Goal: Transaction & Acquisition: Obtain resource

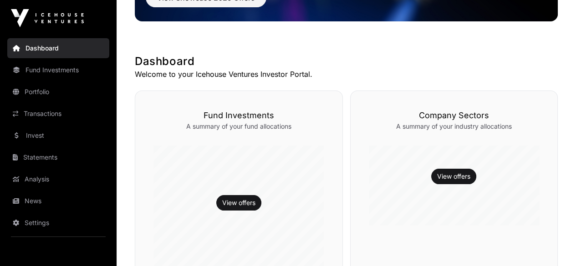
scroll to position [137, 0]
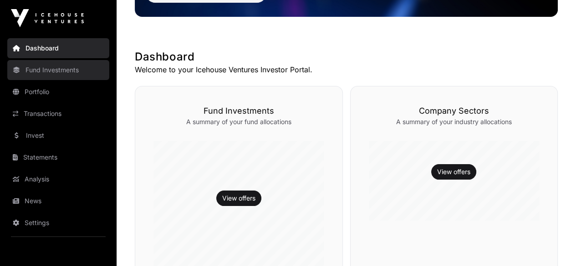
click at [46, 71] on link "Fund Investments" at bounding box center [58, 70] width 102 height 20
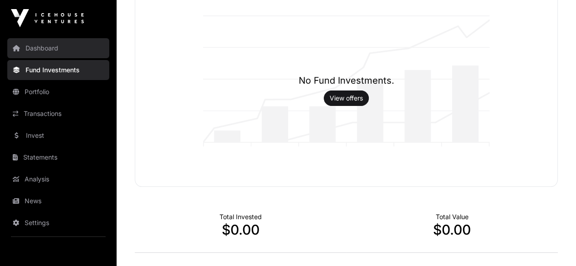
scroll to position [12, 0]
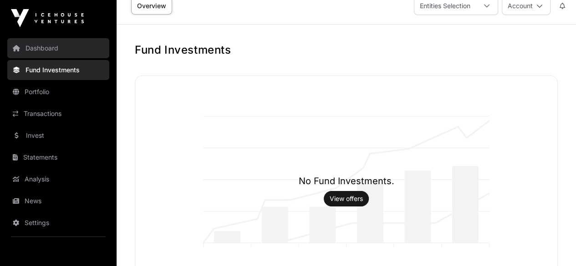
click at [47, 48] on link "Dashboard" at bounding box center [58, 48] width 102 height 20
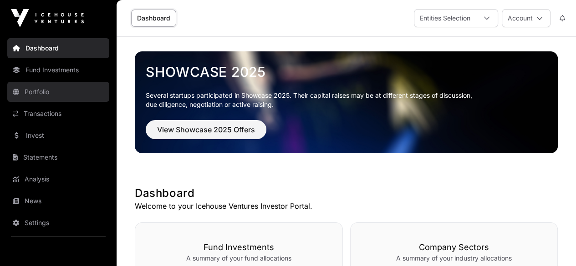
click at [38, 92] on link "Portfolio" at bounding box center [58, 92] width 102 height 20
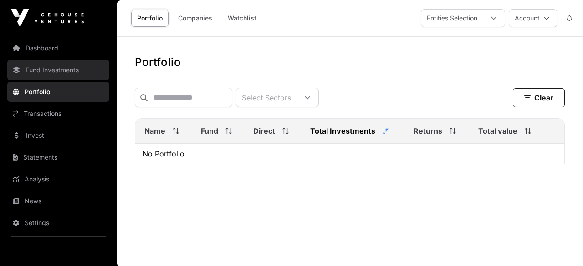
click at [44, 67] on link "Fund Investments" at bounding box center [58, 70] width 102 height 20
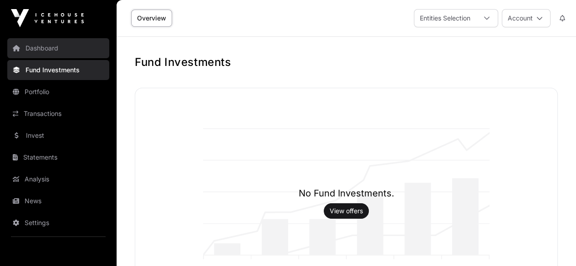
click at [44, 47] on link "Dashboard" at bounding box center [58, 48] width 102 height 20
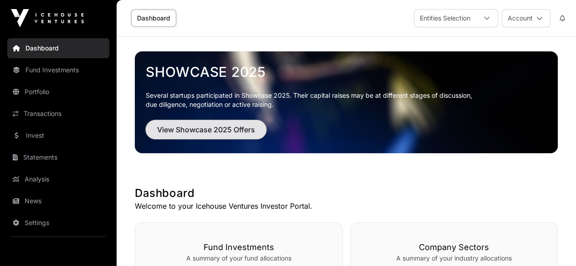
click at [210, 128] on span "View Showcase 2025 Offers" at bounding box center [206, 129] width 98 height 11
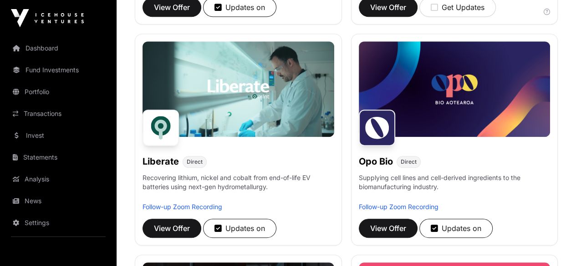
scroll to position [547, 0]
